Goal: Use online tool/utility: Utilize a website feature to perform a specific function

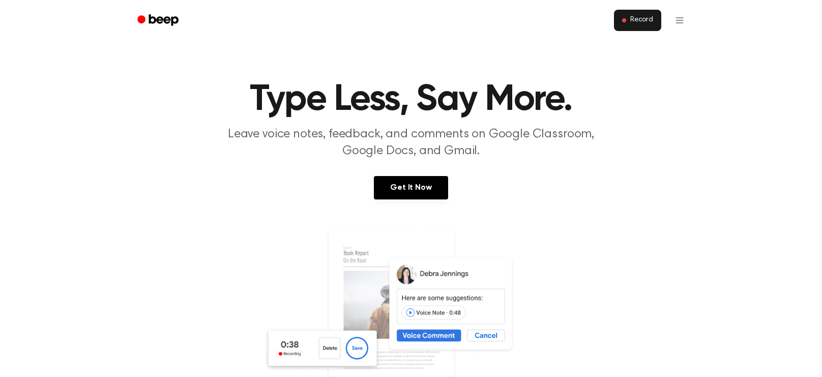
click at [656, 23] on button "Record" at bounding box center [637, 20] width 47 height 21
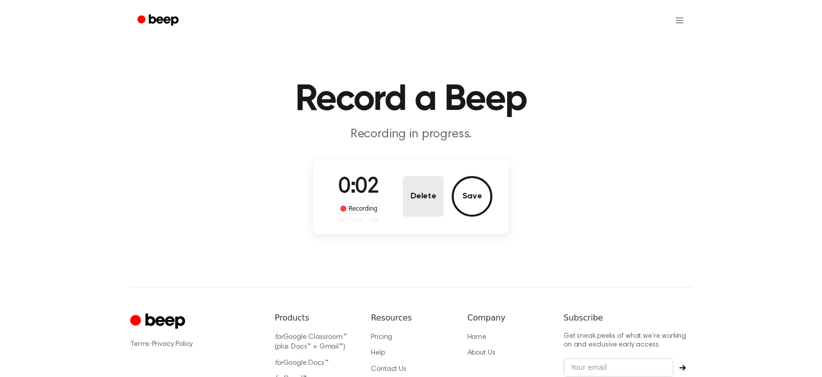
click at [424, 199] on button "Delete" at bounding box center [423, 196] width 41 height 41
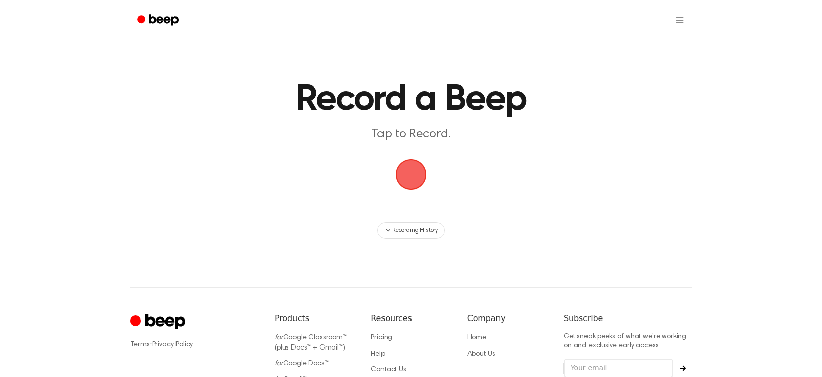
click at [422, 168] on span "button" at bounding box center [411, 174] width 28 height 28
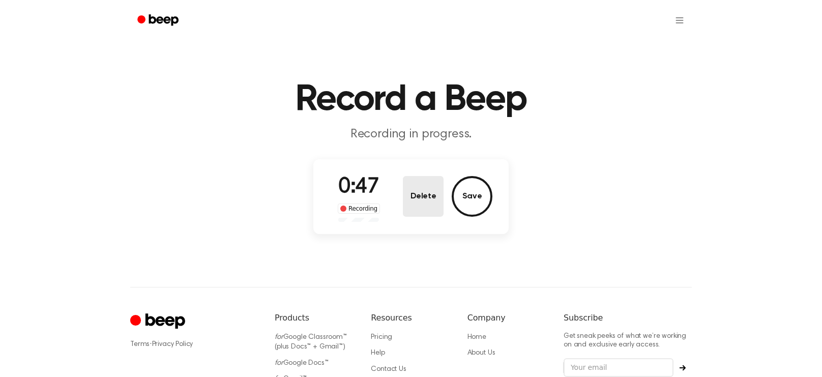
click at [422, 189] on button "Delete" at bounding box center [423, 196] width 41 height 41
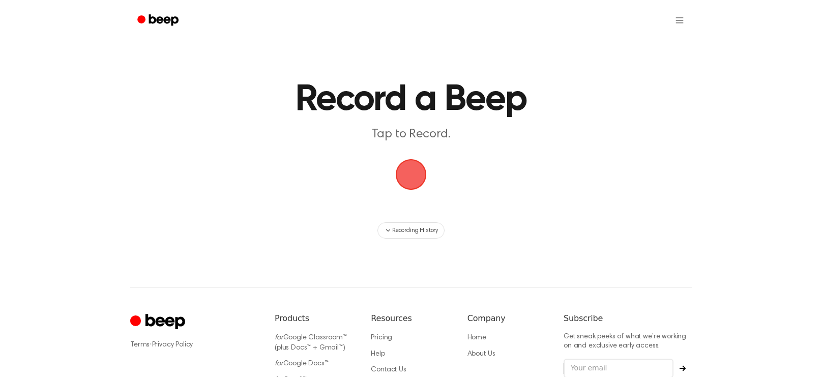
click at [409, 176] on span "button" at bounding box center [411, 174] width 35 height 35
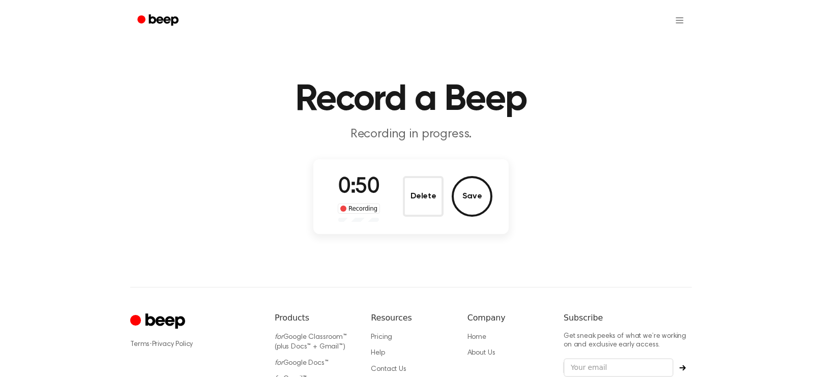
click at [409, 176] on button "Delete" at bounding box center [423, 196] width 41 height 41
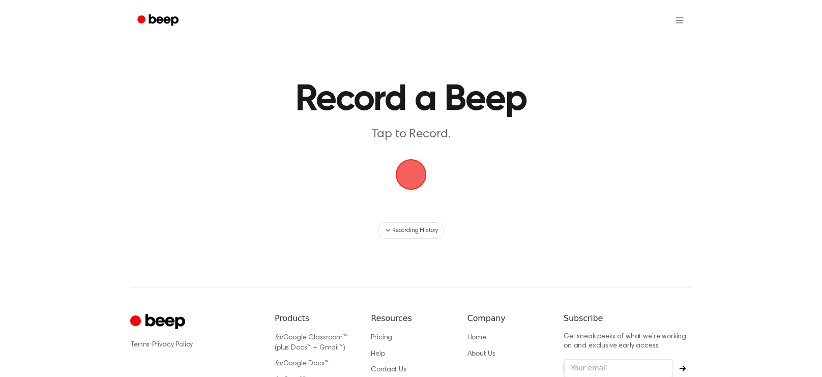
click at [404, 186] on span "button" at bounding box center [411, 174] width 28 height 28
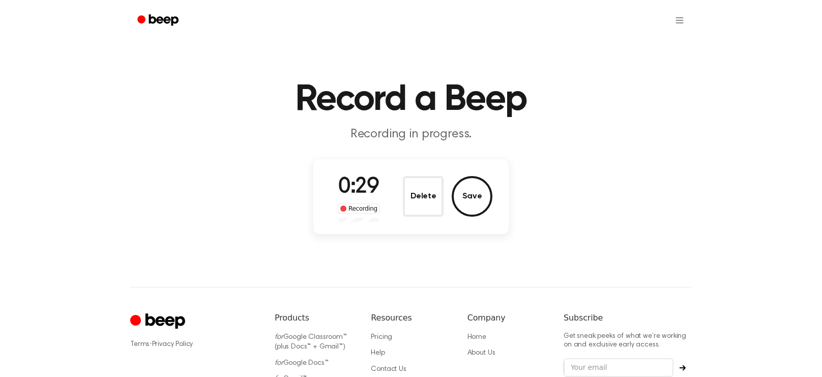
click at [404, 186] on button "Delete" at bounding box center [423, 196] width 41 height 41
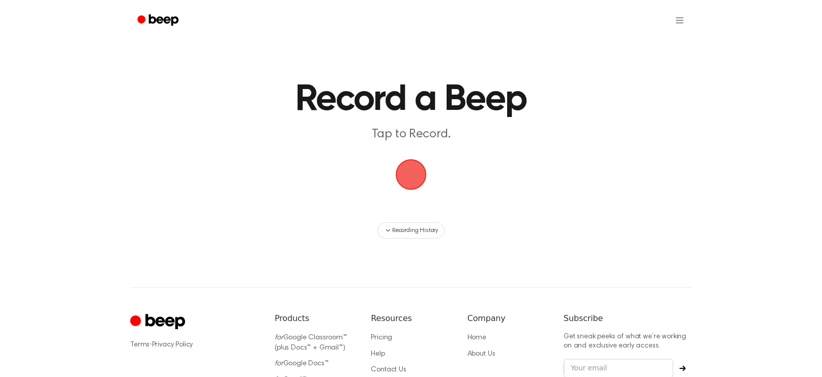
click at [410, 175] on span "button" at bounding box center [411, 174] width 46 height 46
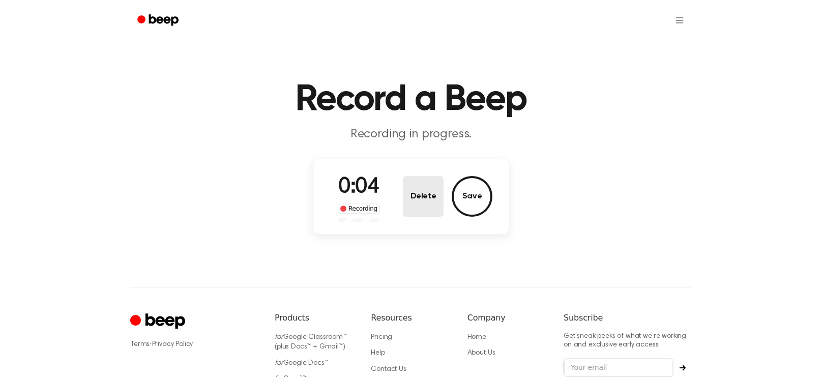
click at [416, 195] on button "Delete" at bounding box center [423, 196] width 41 height 41
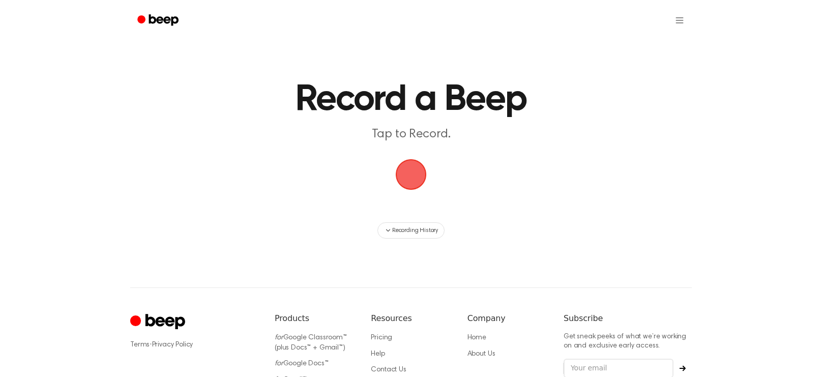
click at [409, 171] on span "button" at bounding box center [411, 174] width 33 height 33
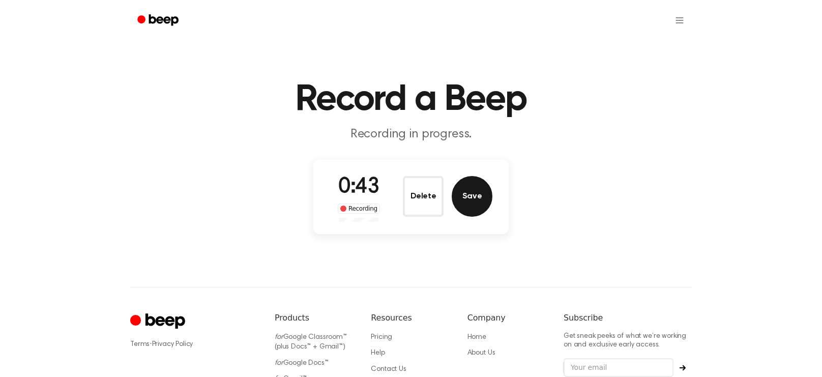
click at [467, 194] on button "Save" at bounding box center [472, 196] width 41 height 41
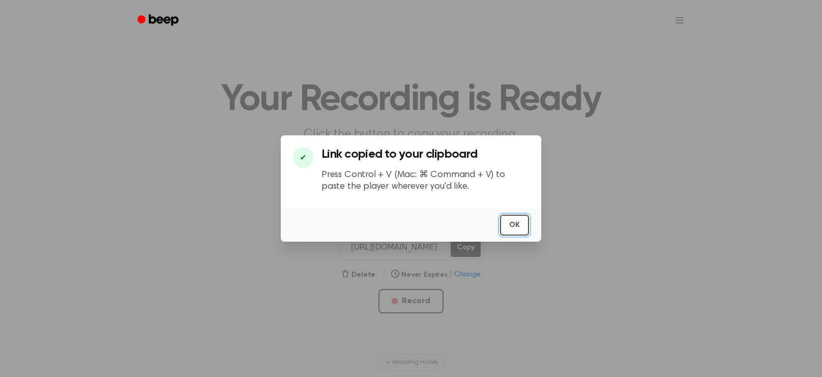
click at [513, 227] on button "OK" at bounding box center [514, 225] width 29 height 21
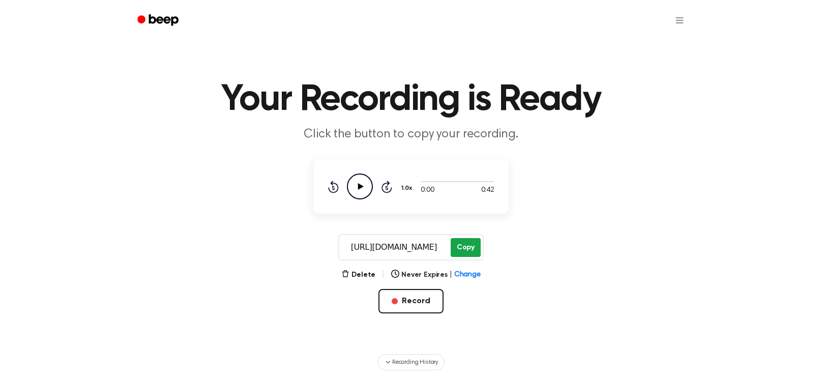
click at [455, 247] on button "Copy" at bounding box center [466, 247] width 30 height 19
